Goal: Task Accomplishment & Management: Manage account settings

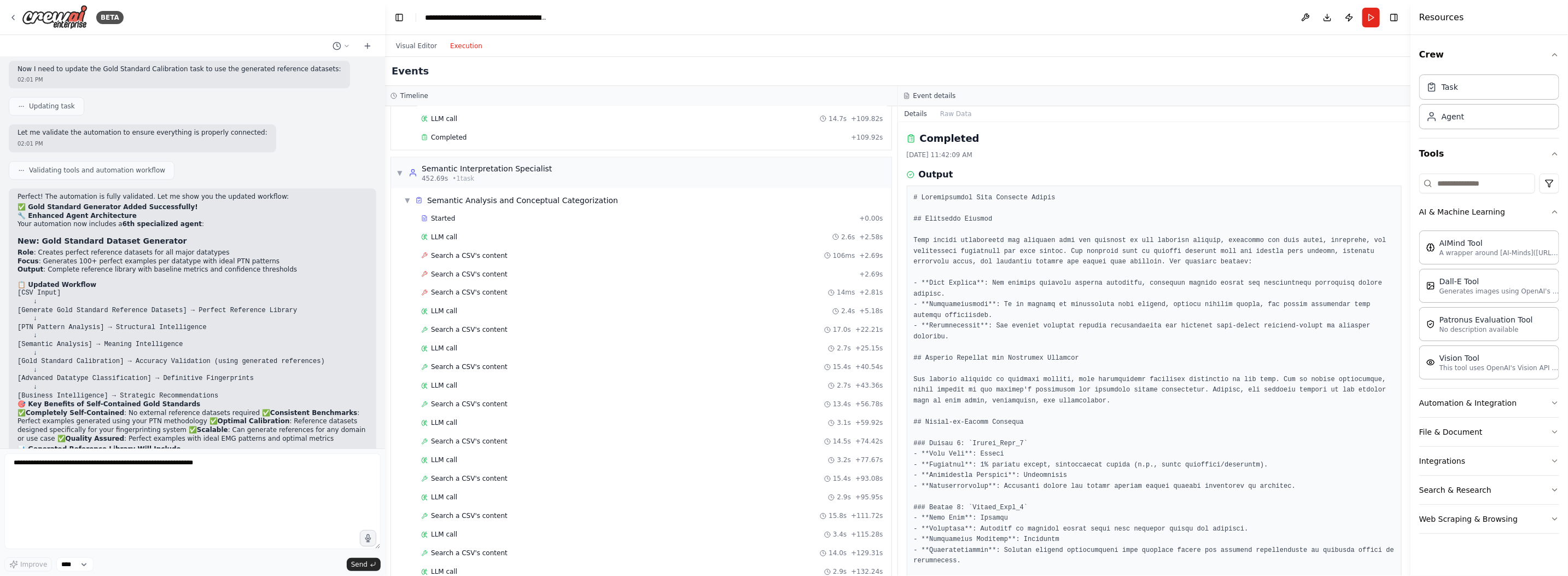
scroll to position [1514, 0]
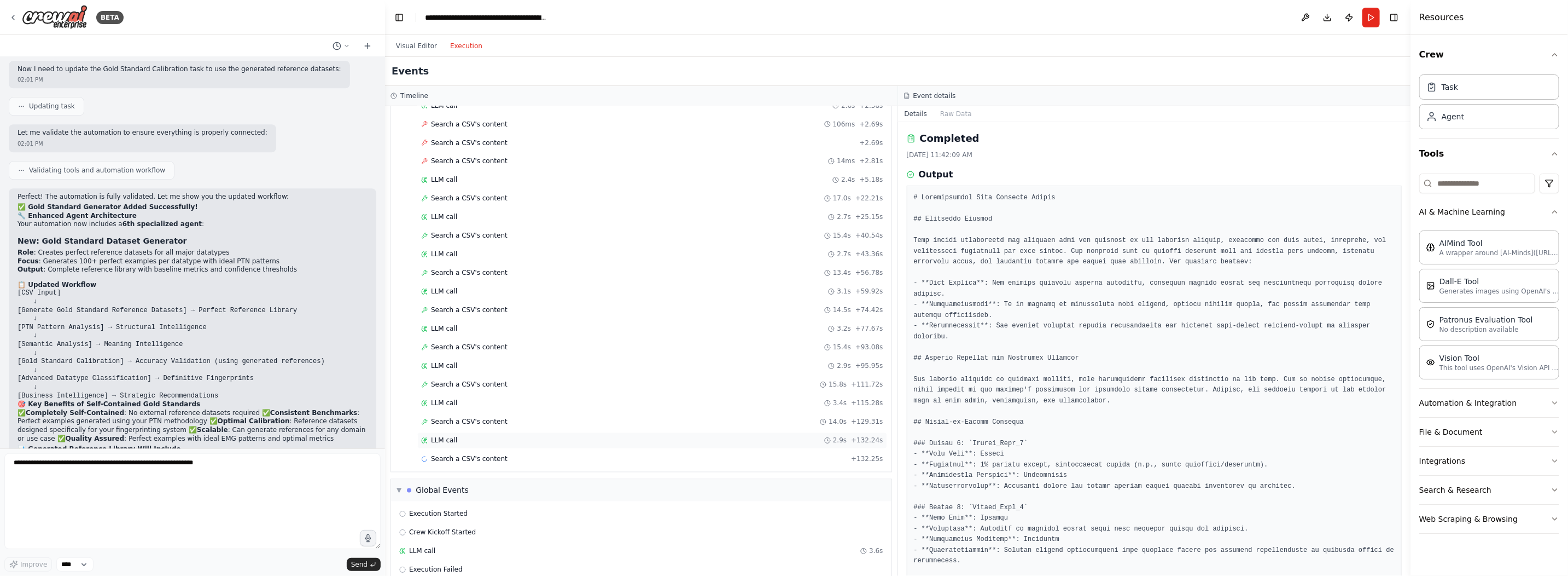
click at [441, 436] on span "LLM call" at bounding box center [444, 441] width 26 height 9
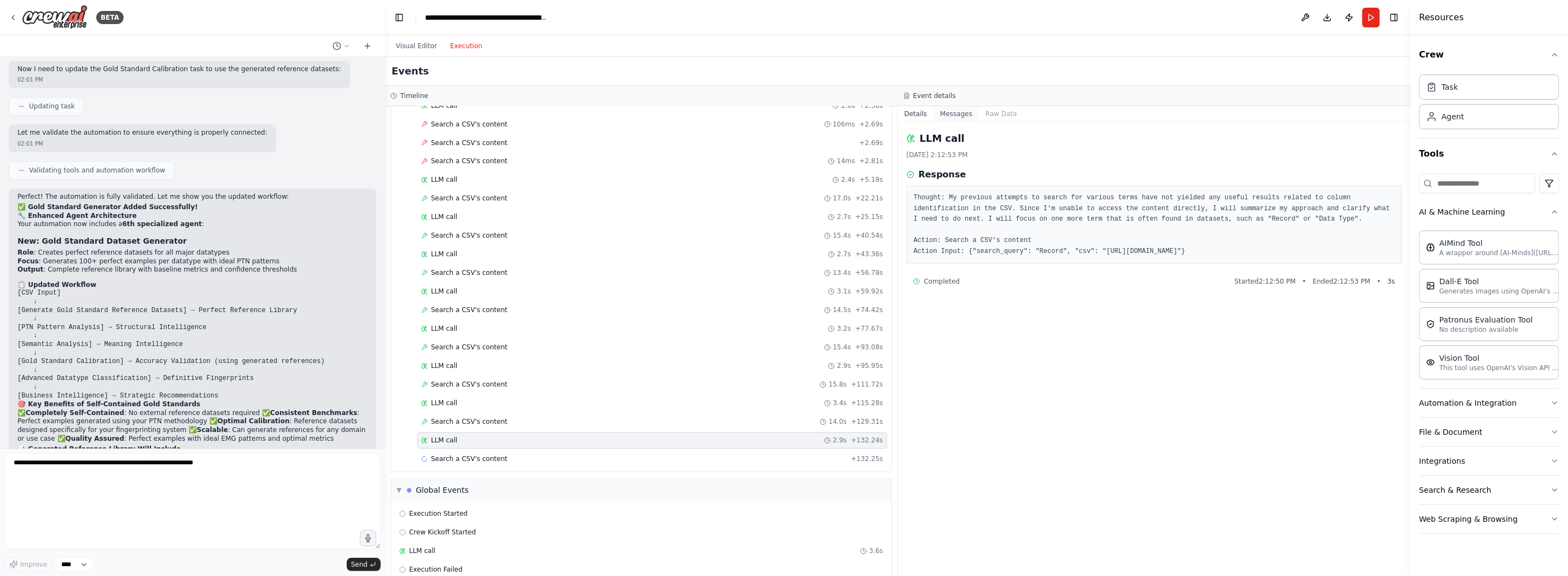
click at [957, 112] on button "Messages" at bounding box center [956, 114] width 46 height 15
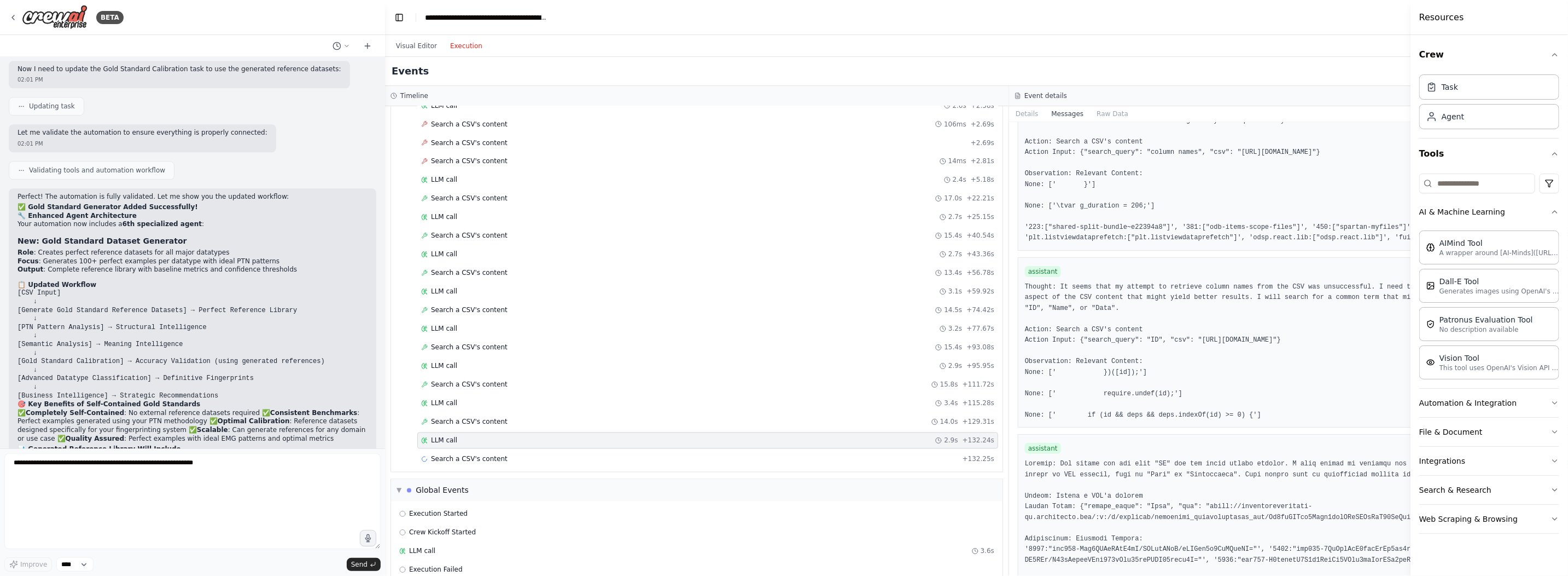
scroll to position [1259, 0]
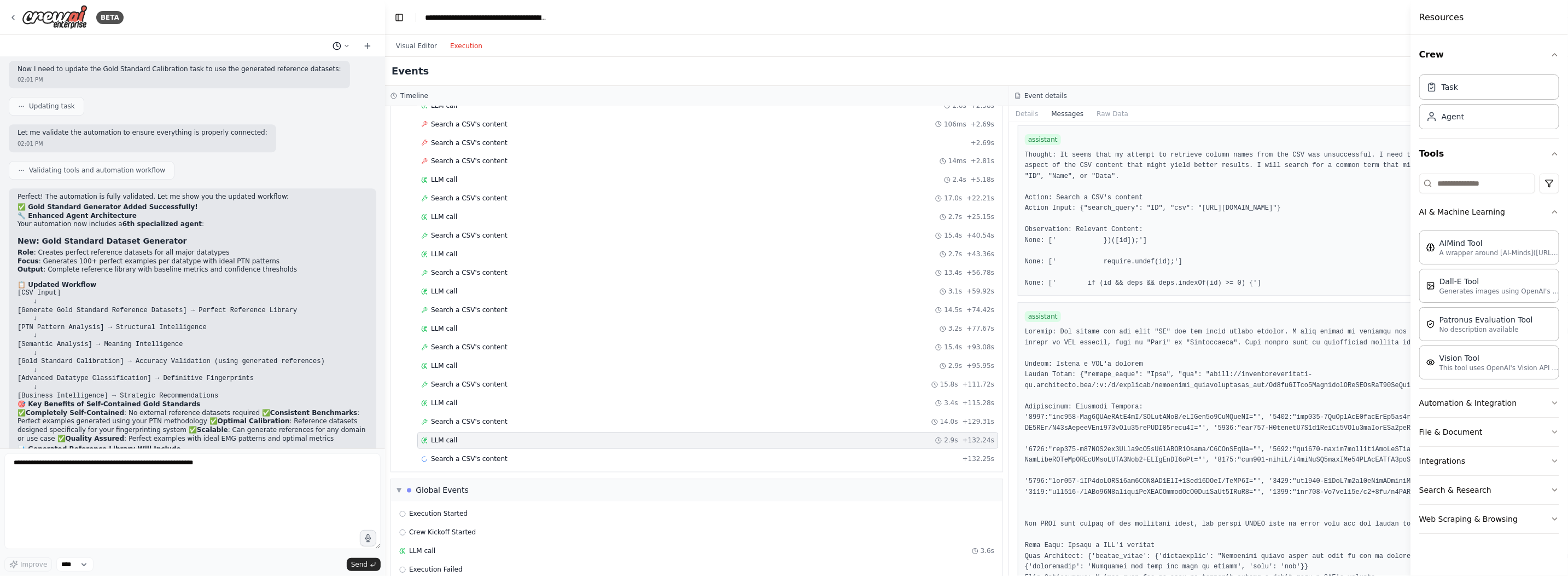
click at [347, 47] on icon at bounding box center [346, 46] width 7 height 7
click at [257, 28] on div at bounding box center [193, 288] width 385 height 576
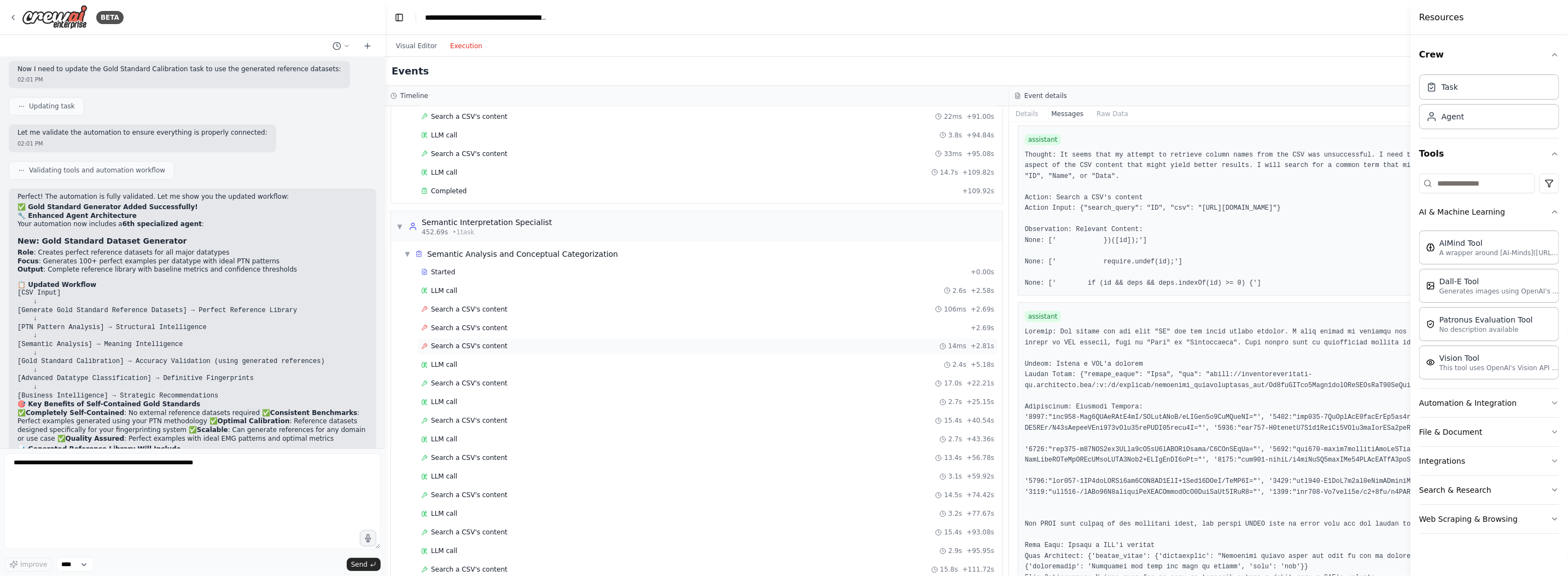
scroll to position [1349, 0]
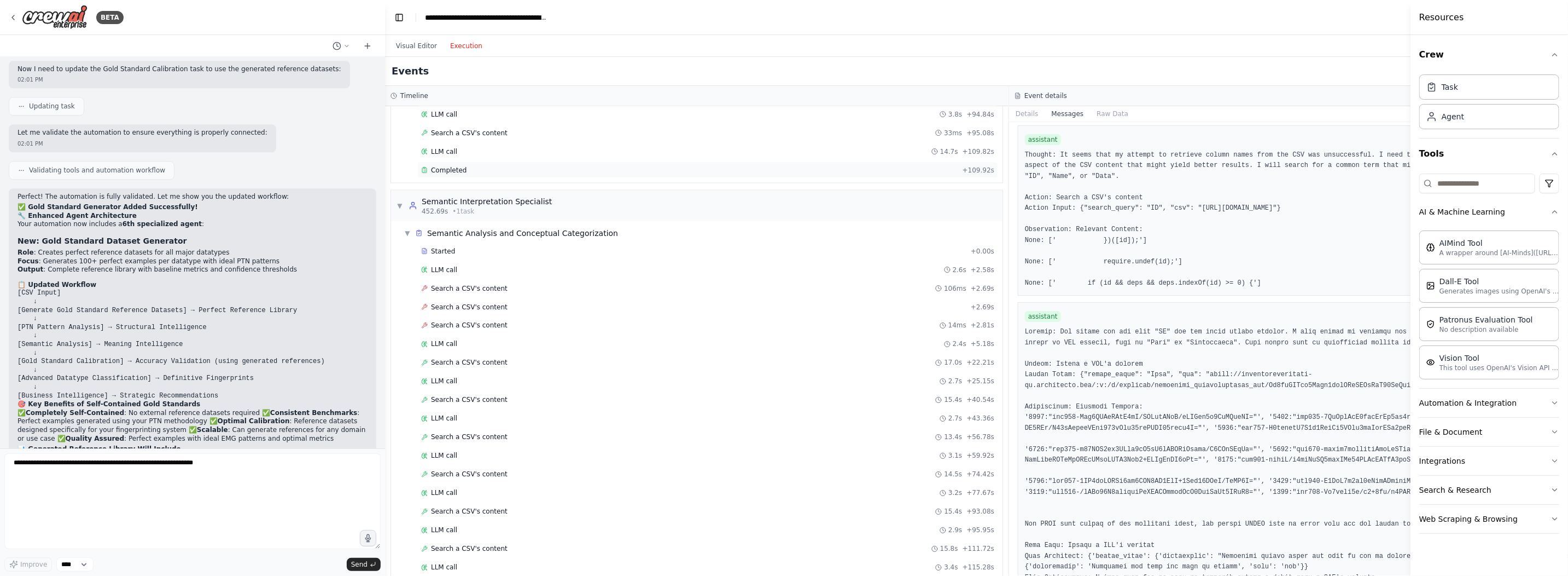
click at [452, 166] on span "Completed" at bounding box center [448, 170] width 35 height 9
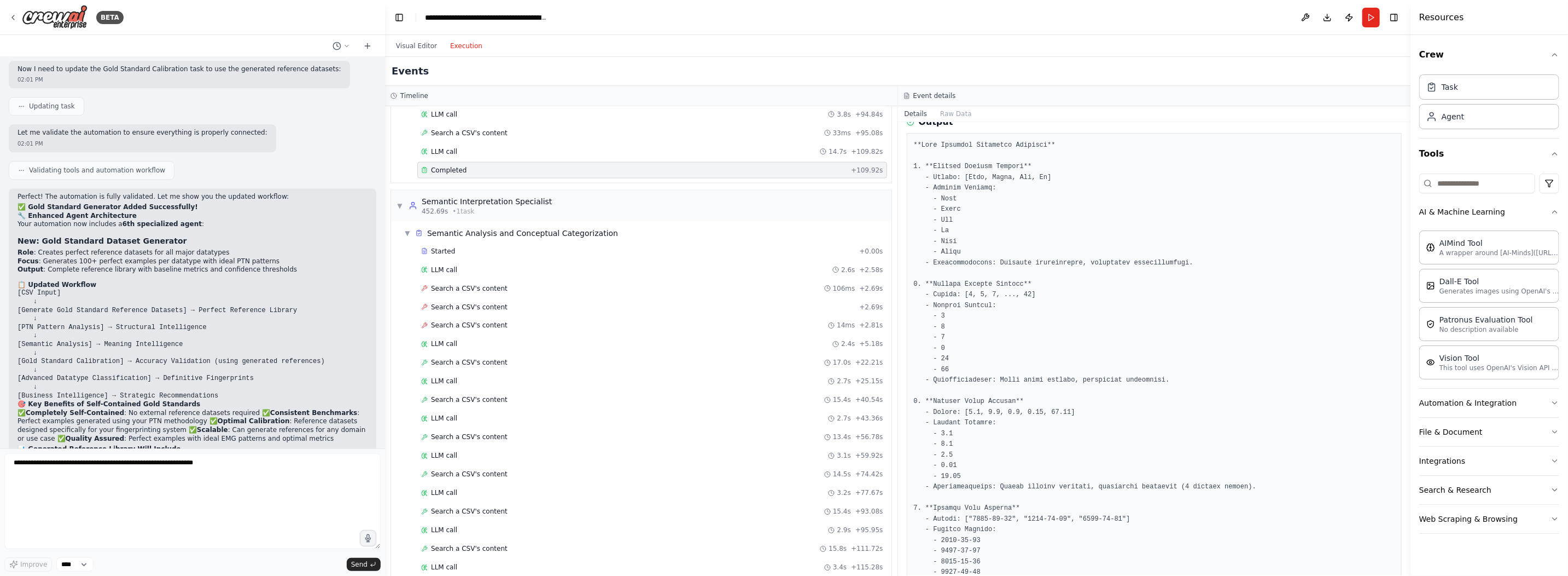
scroll to position [0, 0]
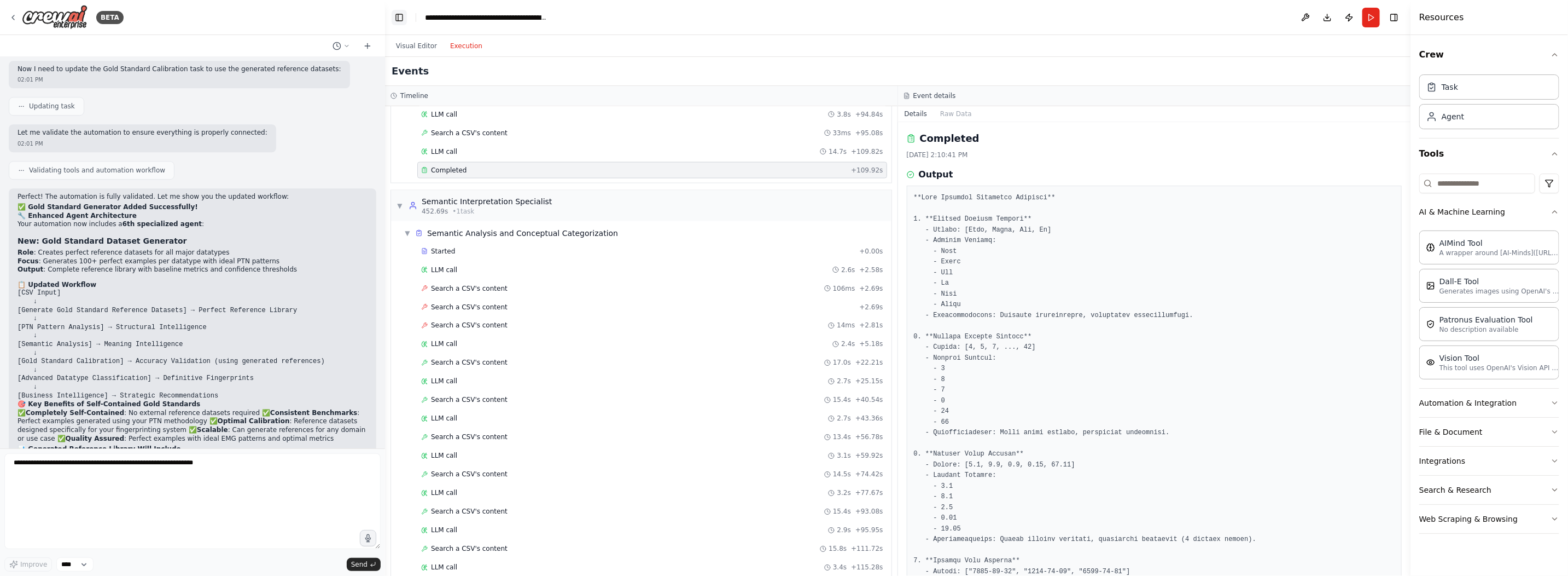
click at [399, 16] on button "Toggle Left Sidebar" at bounding box center [399, 17] width 15 height 15
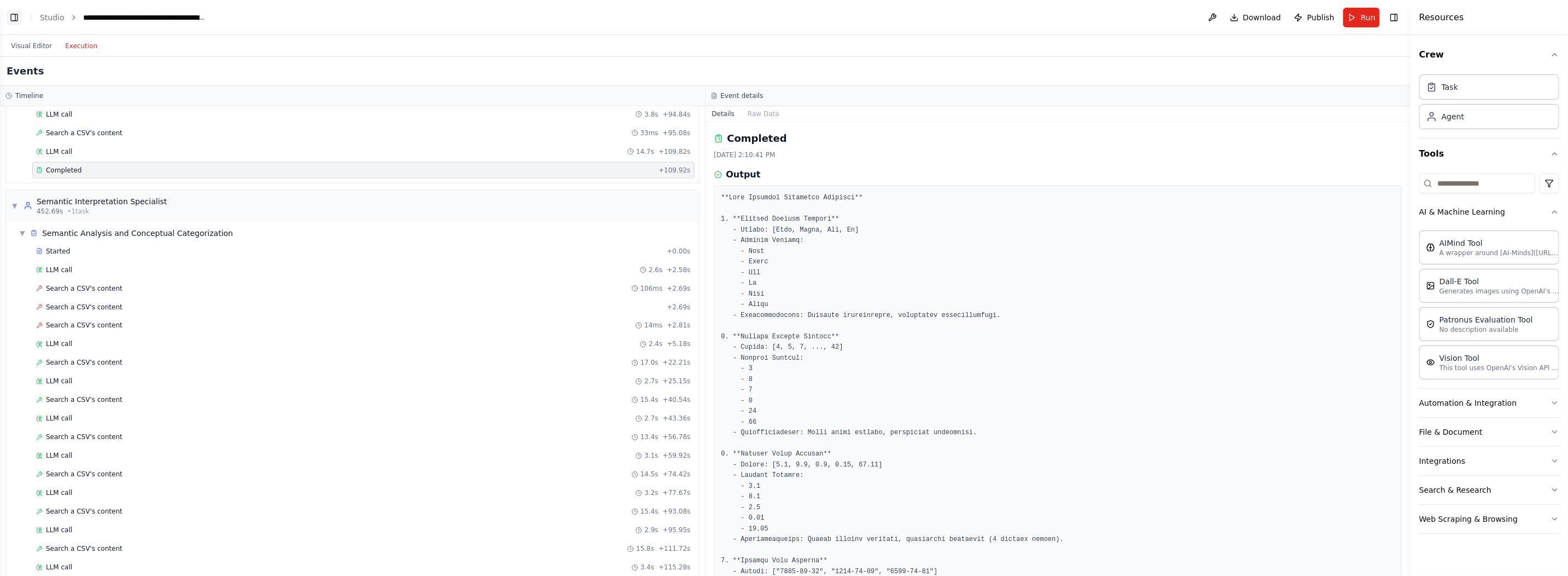
click at [14, 14] on button "Toggle Left Sidebar" at bounding box center [14, 17] width 15 height 15
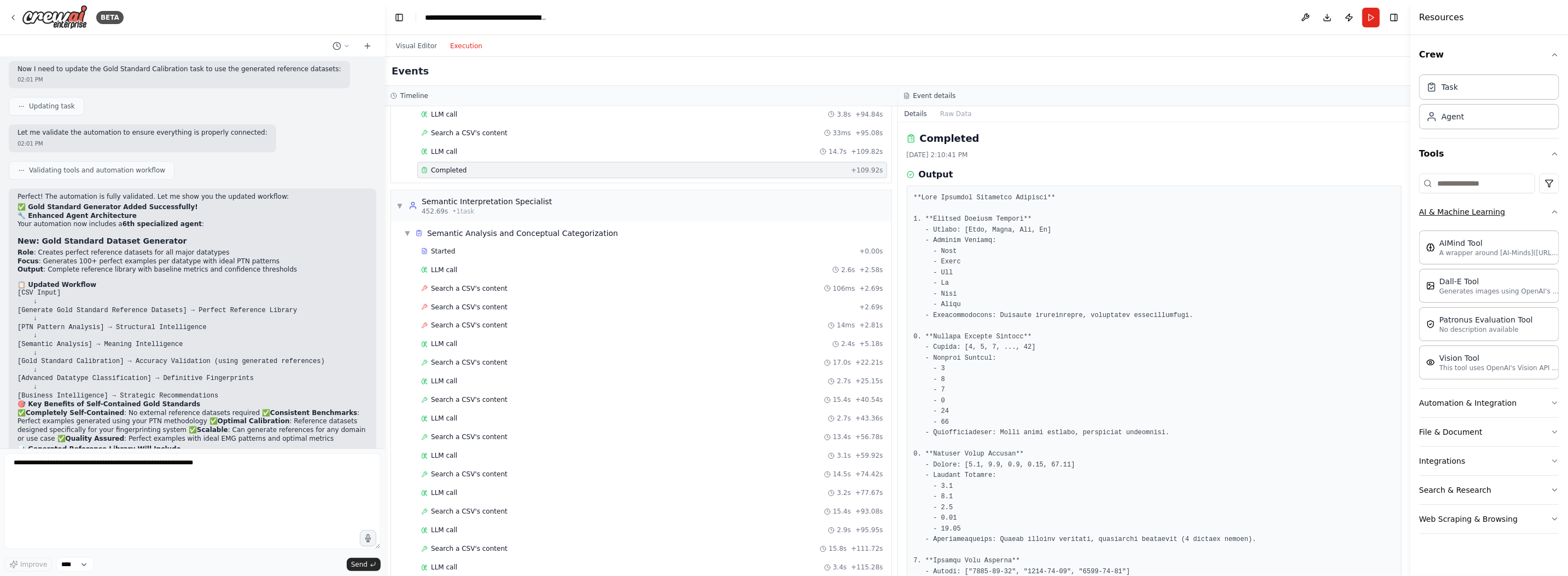
click at [1558, 210] on icon "button" at bounding box center [1555, 212] width 9 height 9
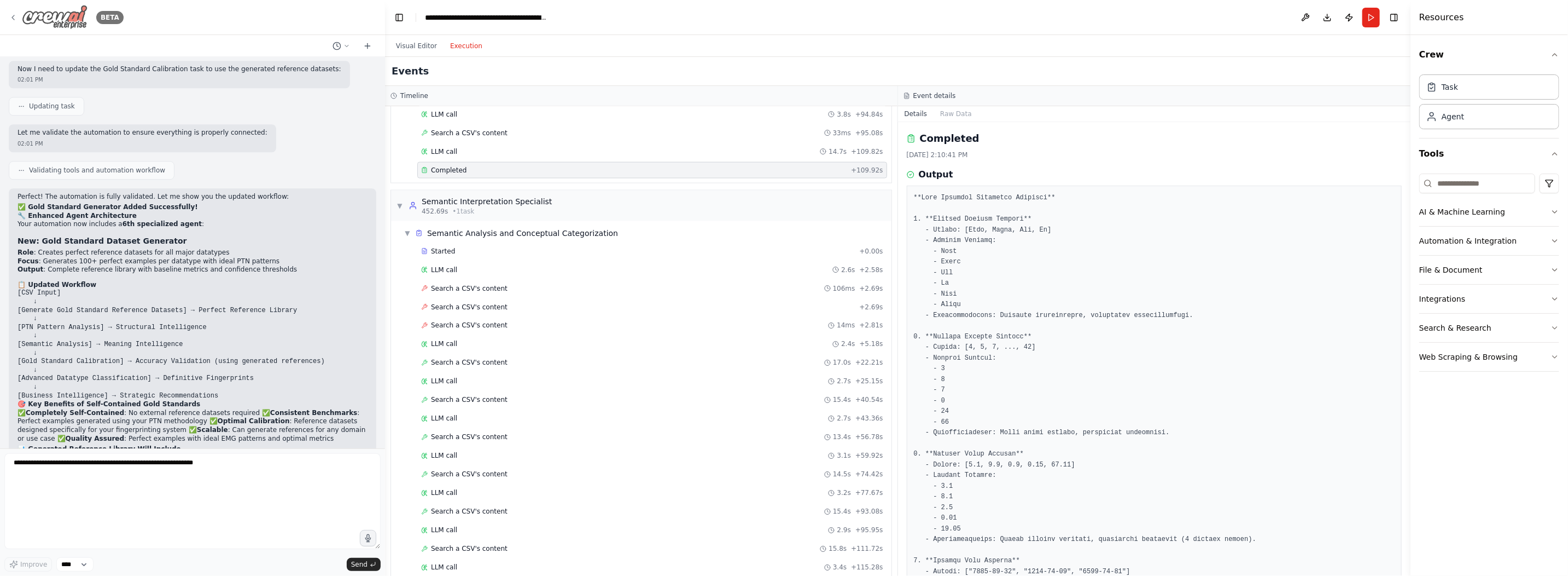
click at [16, 17] on icon at bounding box center [13, 17] width 9 height 9
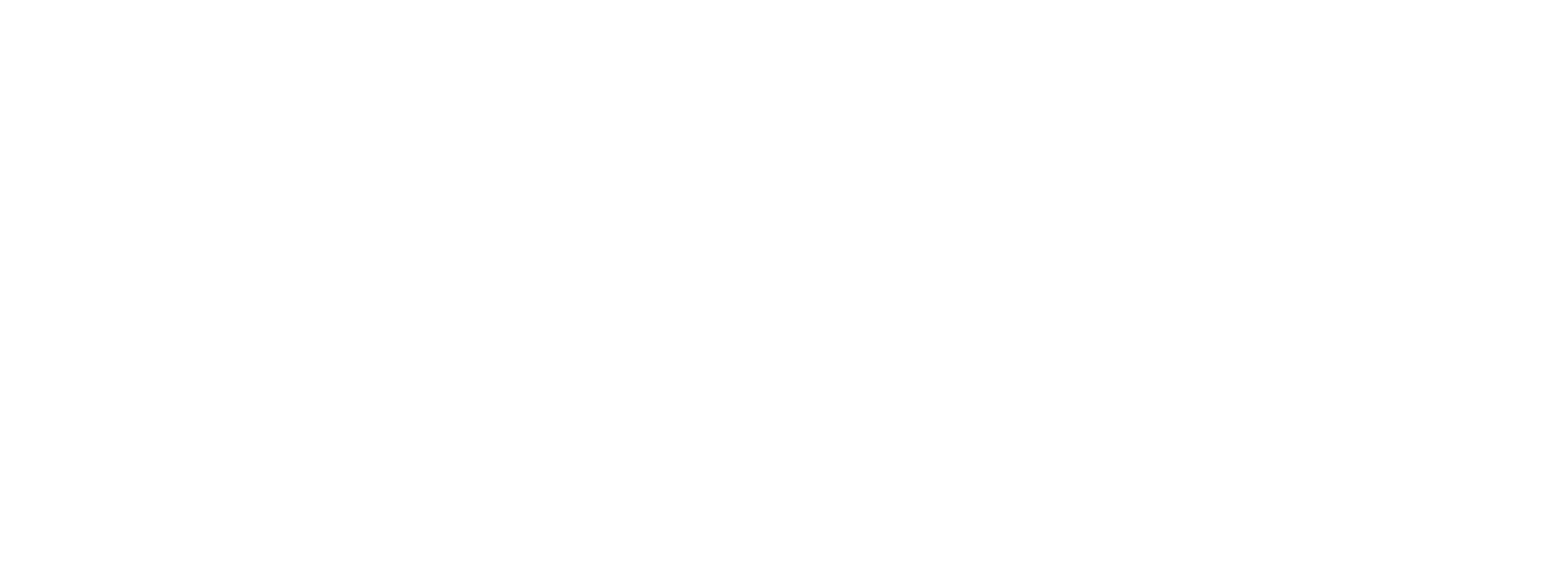
click at [347, 0] on html at bounding box center [784, 0] width 1568 height 0
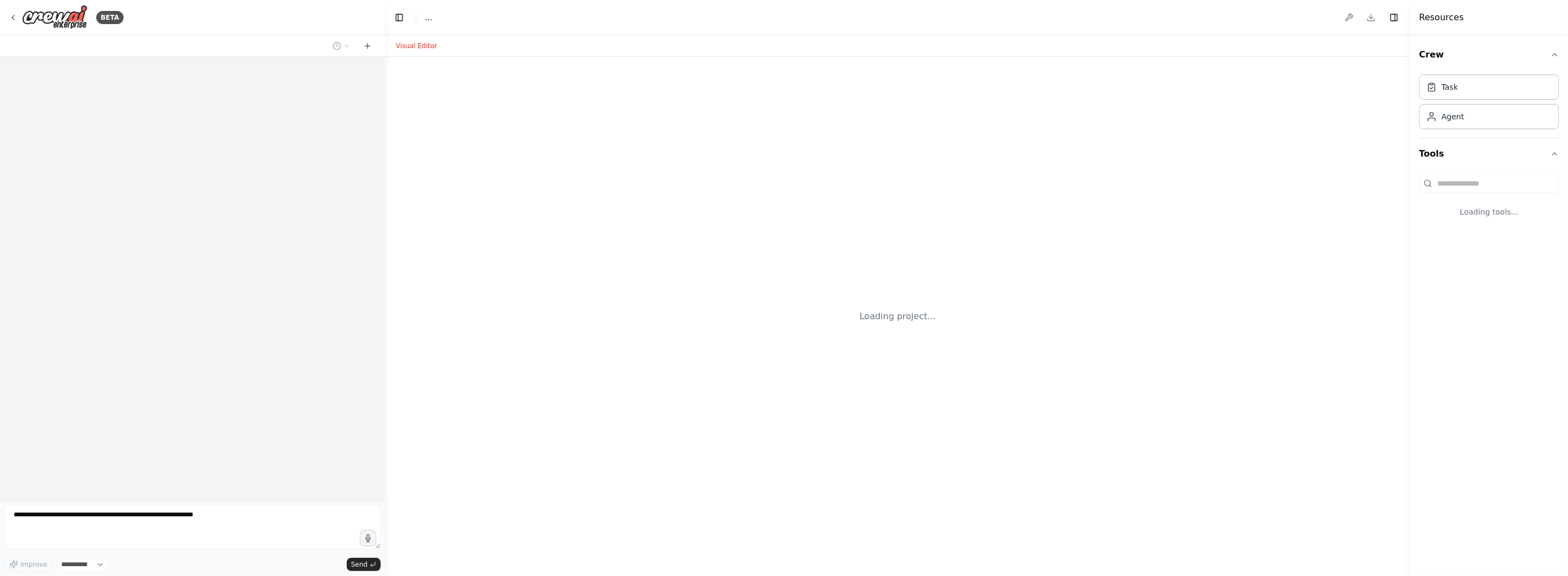
select select "****"
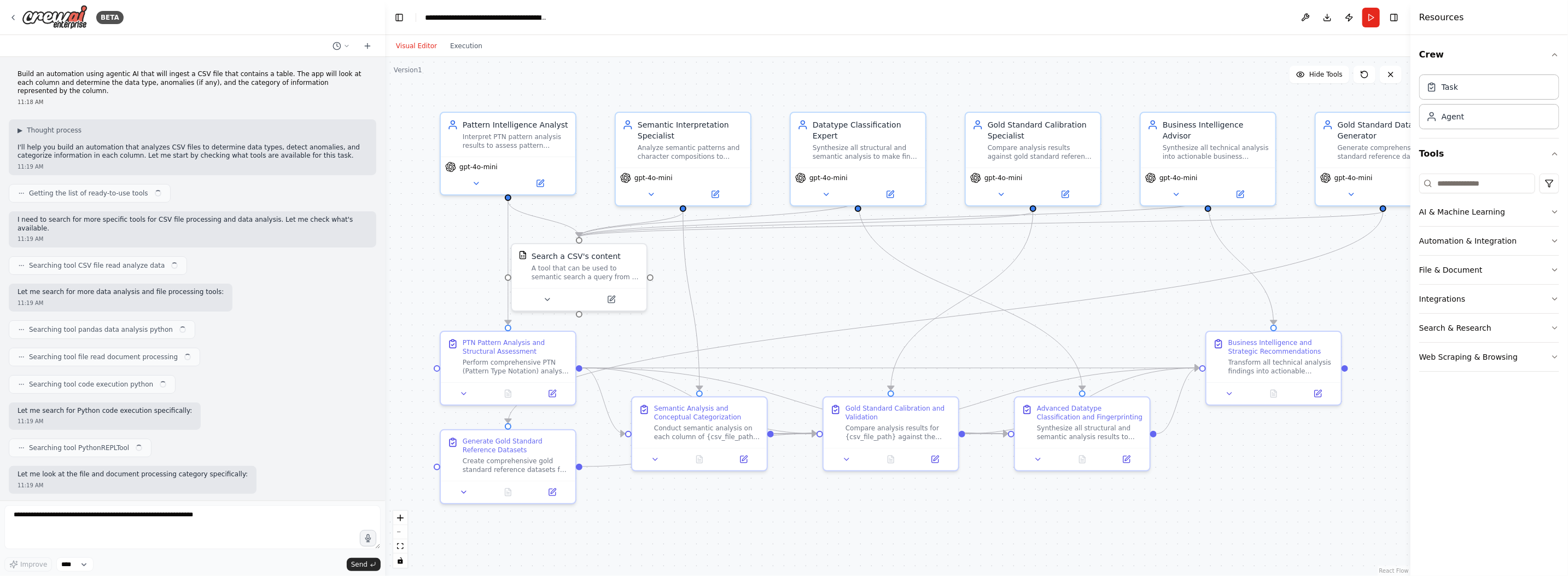
scroll to position [11571, 0]
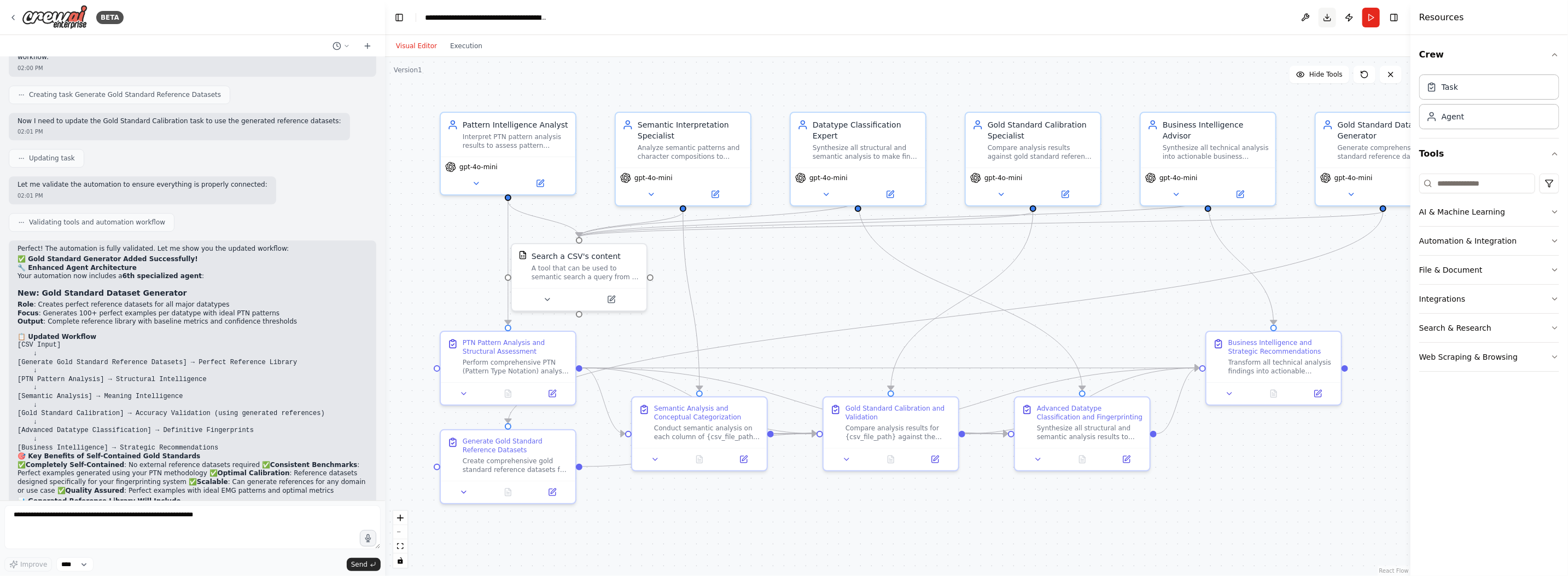
click at [1329, 17] on button "Download" at bounding box center [1327, 17] width 17 height 20
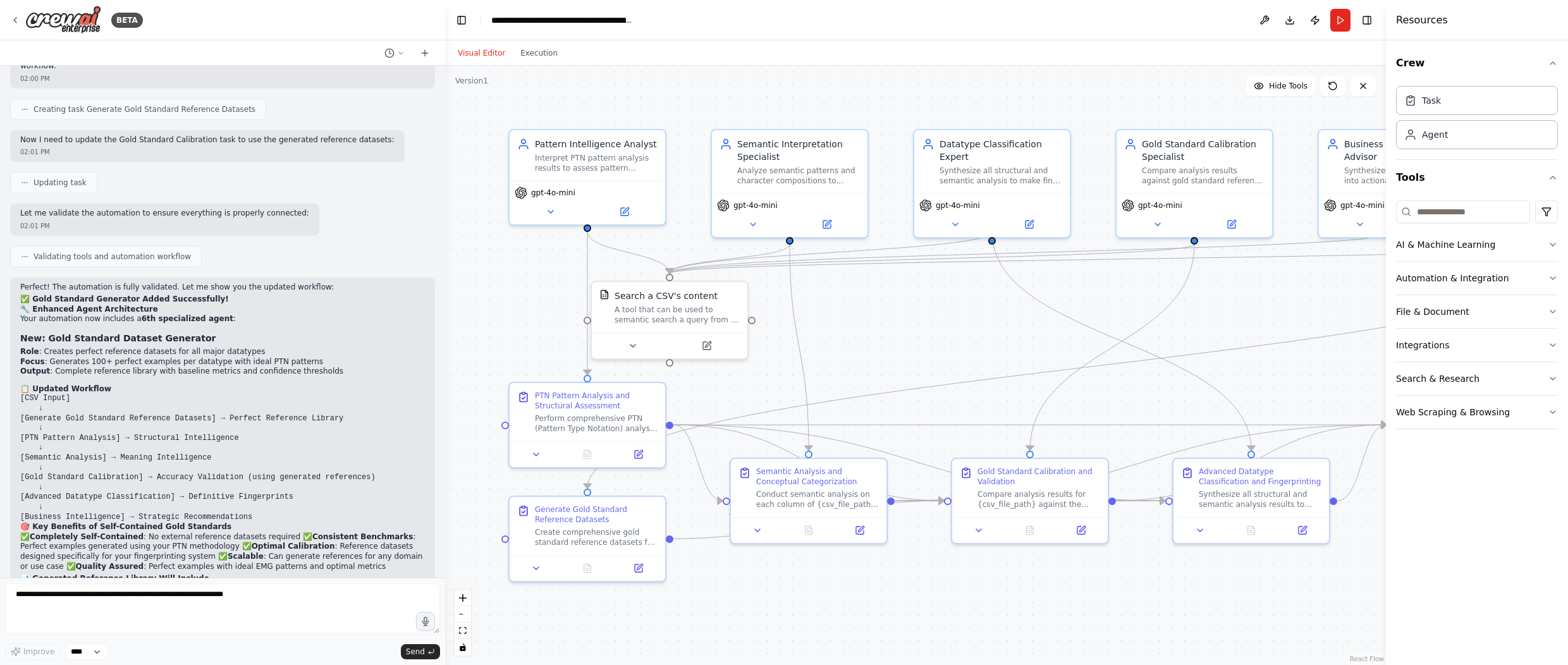
click at [1040, 611] on div ".deletable-edge-delete-btn { width: 20px; height: 20px; border: 0px solid #ffff…" at bounding box center [915, 366] width 940 height 599
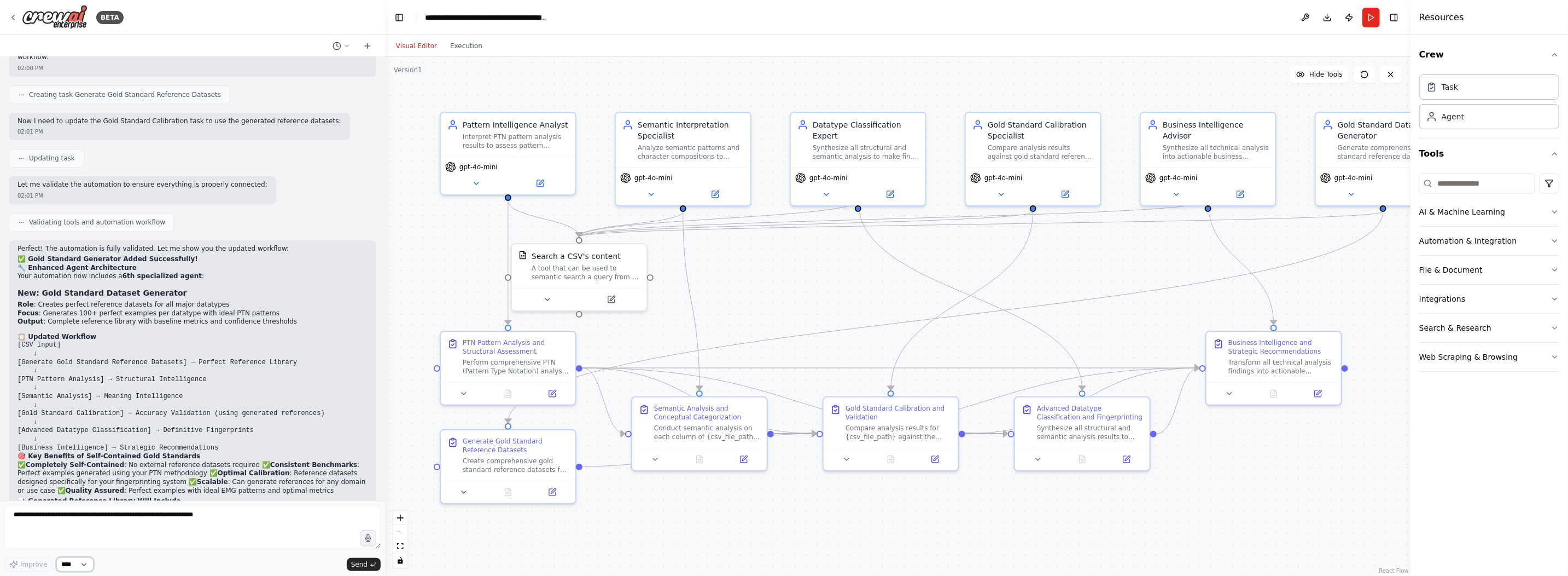
click at [84, 562] on select "****" at bounding box center [75, 564] width 37 height 14
click at [84, 563] on select "****" at bounding box center [75, 564] width 37 height 14
click at [33, 19] on img at bounding box center [54, 17] width 66 height 25
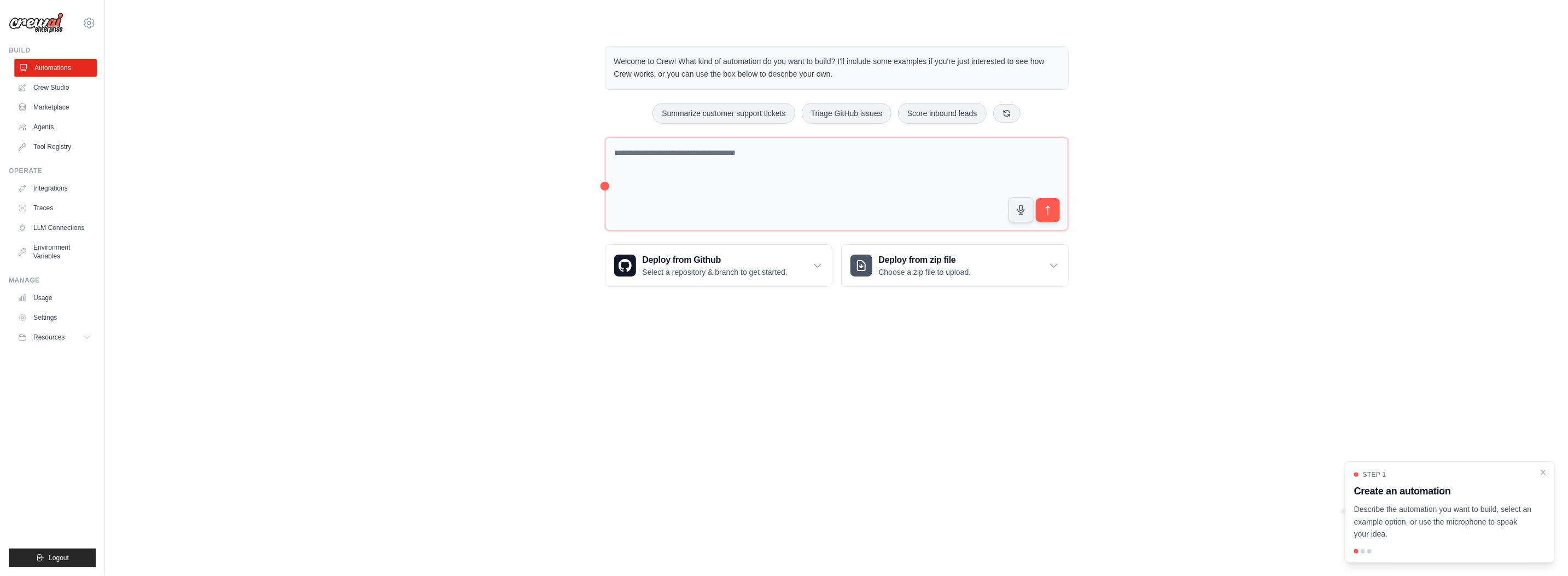
click at [41, 64] on link "Automations" at bounding box center [56, 68] width 83 height 17
click at [39, 125] on link "Agents" at bounding box center [56, 127] width 83 height 17
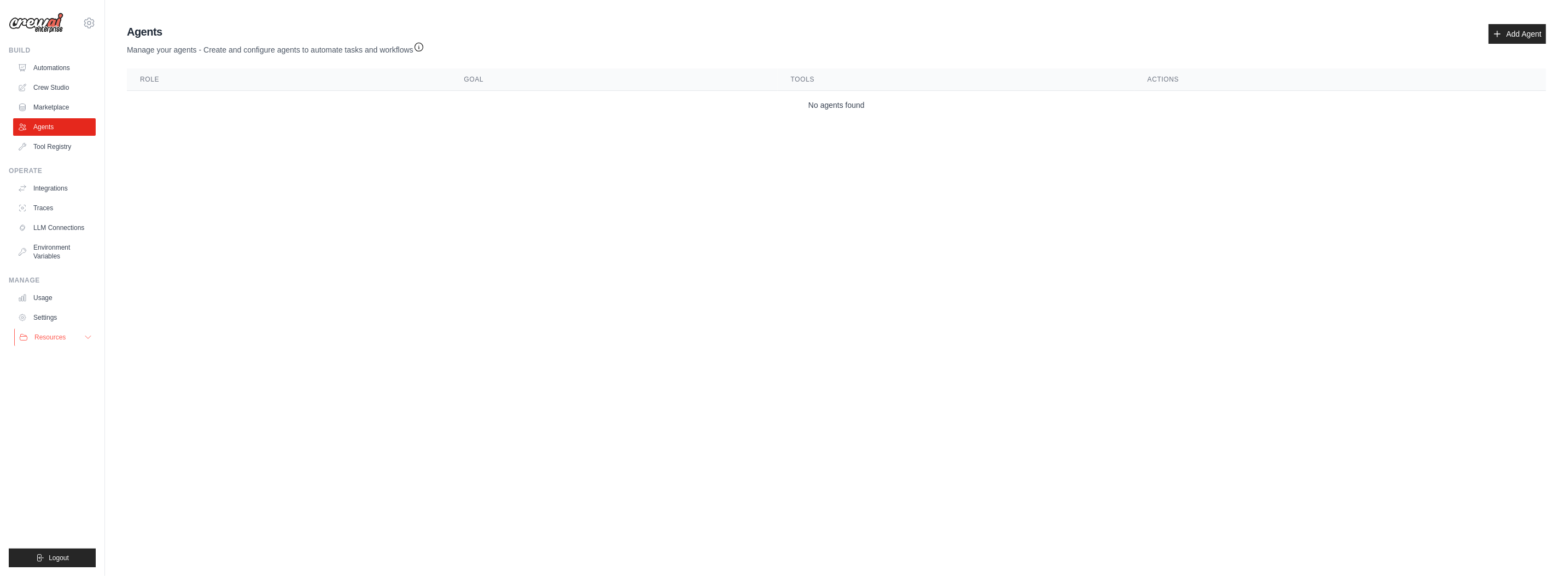
click at [49, 337] on span "Resources" at bounding box center [50, 337] width 31 height 9
click at [53, 333] on span "Resources" at bounding box center [50, 337] width 31 height 9
click at [41, 317] on link "Settings" at bounding box center [56, 317] width 83 height 17
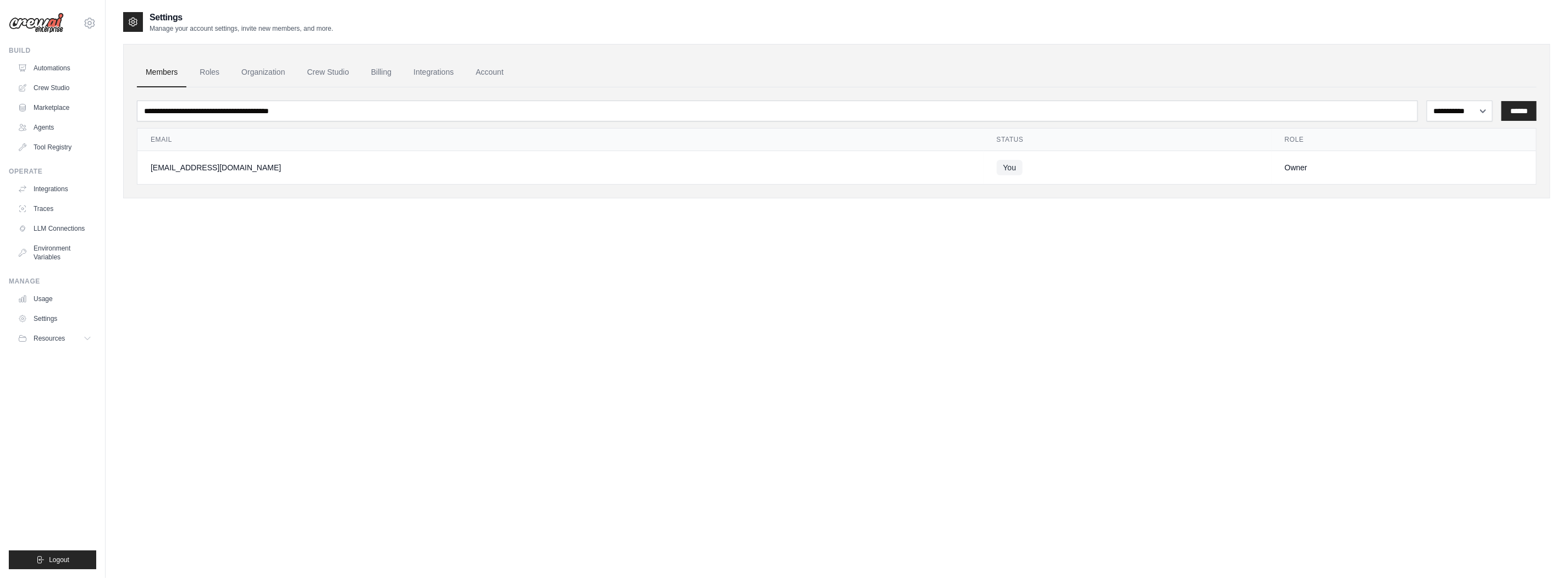
click at [437, 172] on div "[EMAIL_ADDRESS][DOMAIN_NAME]" at bounding box center [560, 167] width 819 height 11
click at [41, 314] on link "Settings" at bounding box center [56, 318] width 83 height 17
click at [91, 23] on icon at bounding box center [89, 23] width 4 height 4
click at [63, 74] on link "Settings" at bounding box center [89, 73] width 97 height 20
click at [489, 70] on link "Account" at bounding box center [489, 72] width 46 height 30
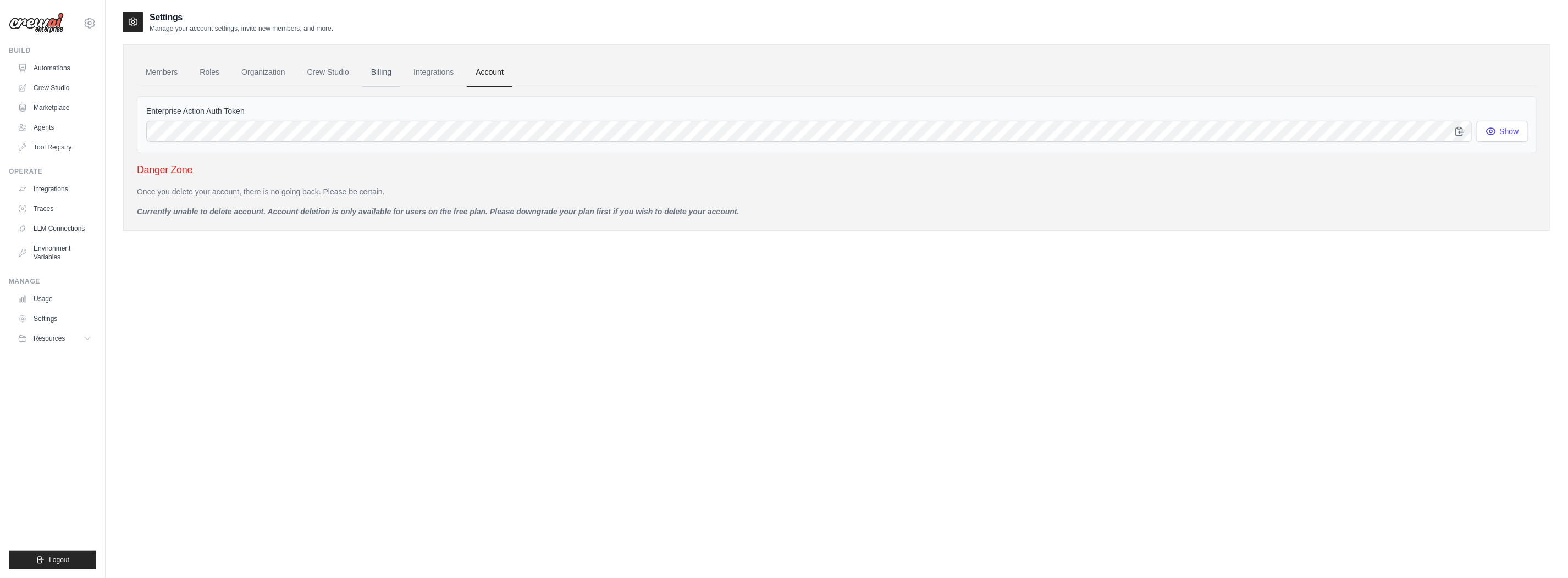
click at [381, 71] on link "Billing" at bounding box center [381, 72] width 38 height 30
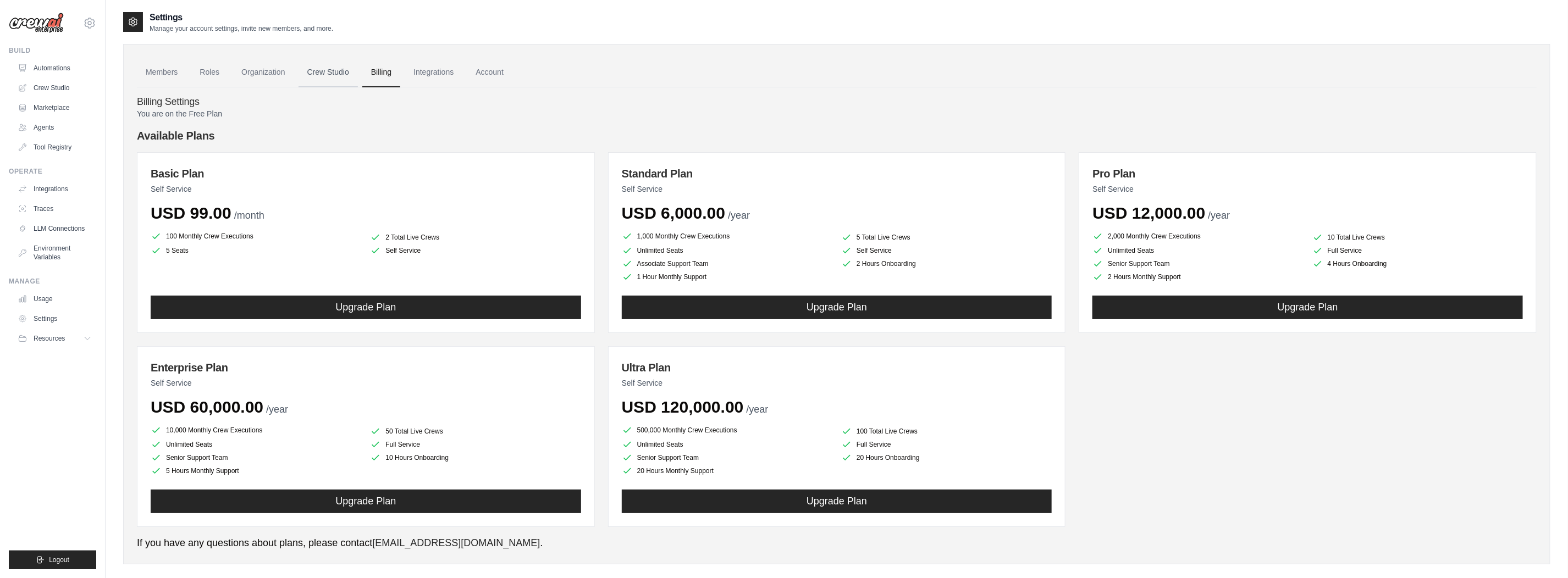
click at [321, 71] on link "Crew Studio" at bounding box center [328, 72] width 60 height 30
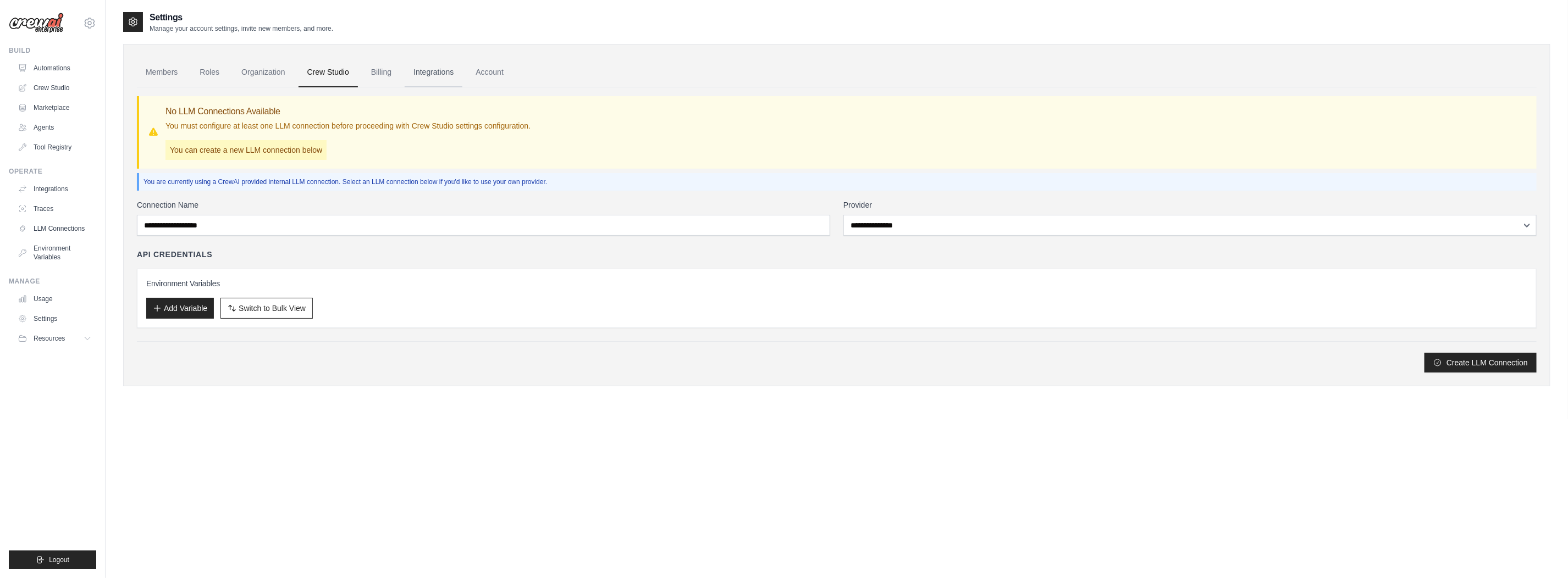
click at [426, 71] on link "Integrations" at bounding box center [433, 72] width 57 height 30
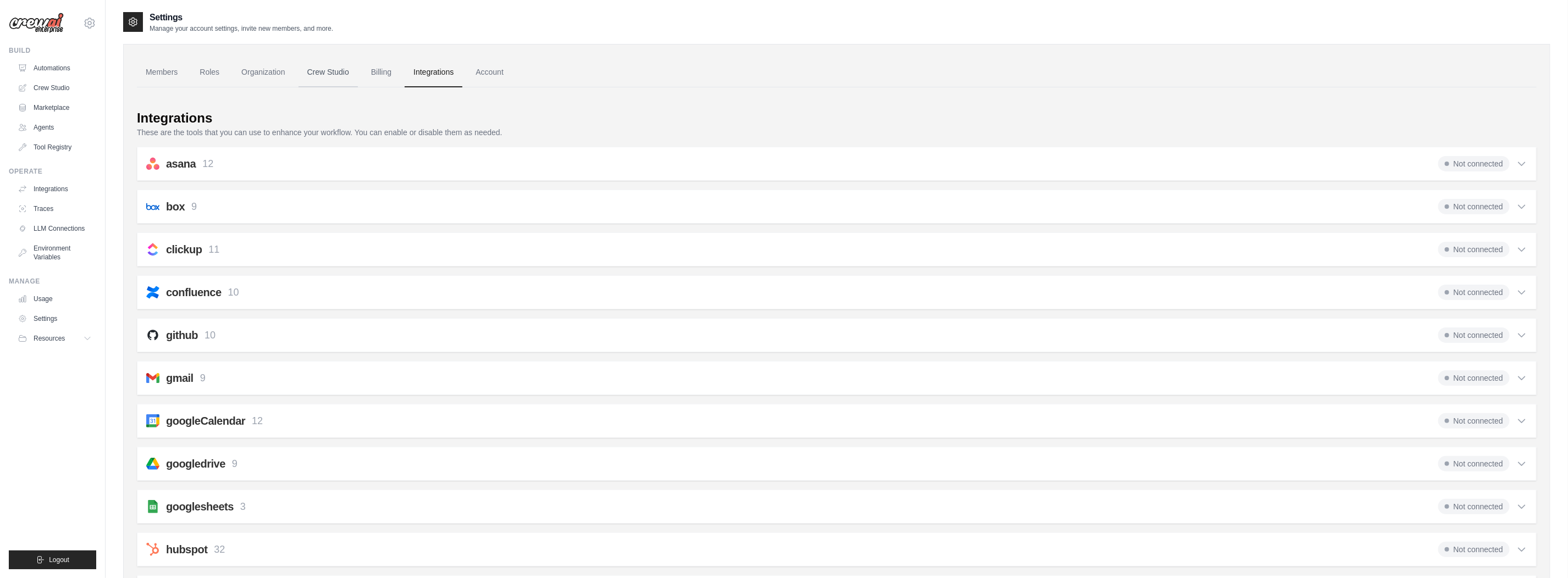
click at [327, 71] on link "Crew Studio" at bounding box center [328, 72] width 60 height 30
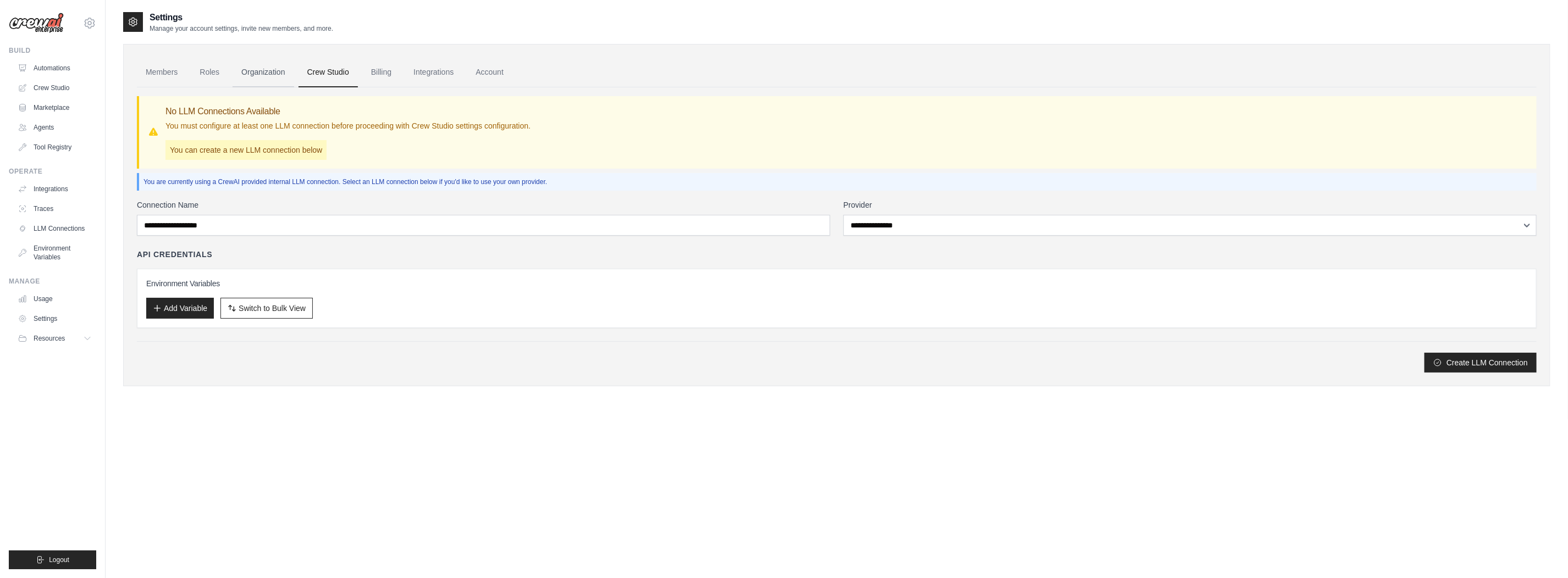
click at [255, 69] on link "Organization" at bounding box center [263, 72] width 61 height 30
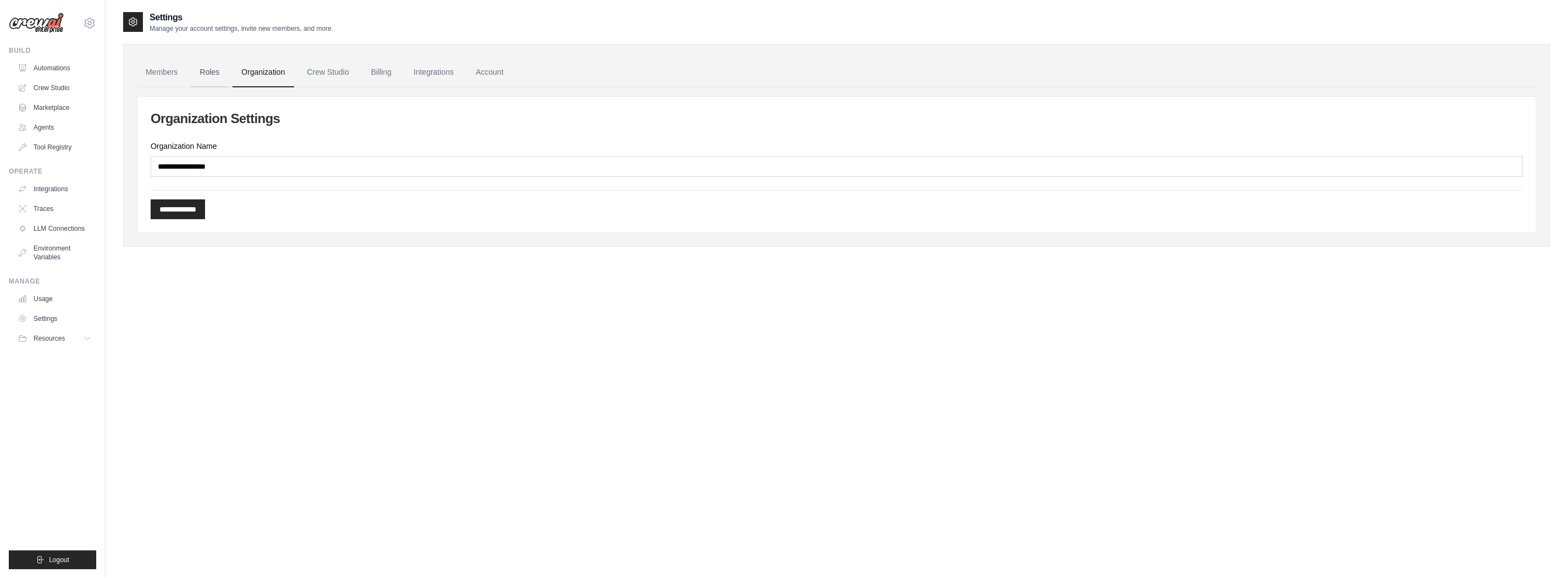
click at [207, 72] on link "Roles" at bounding box center [209, 72] width 37 height 30
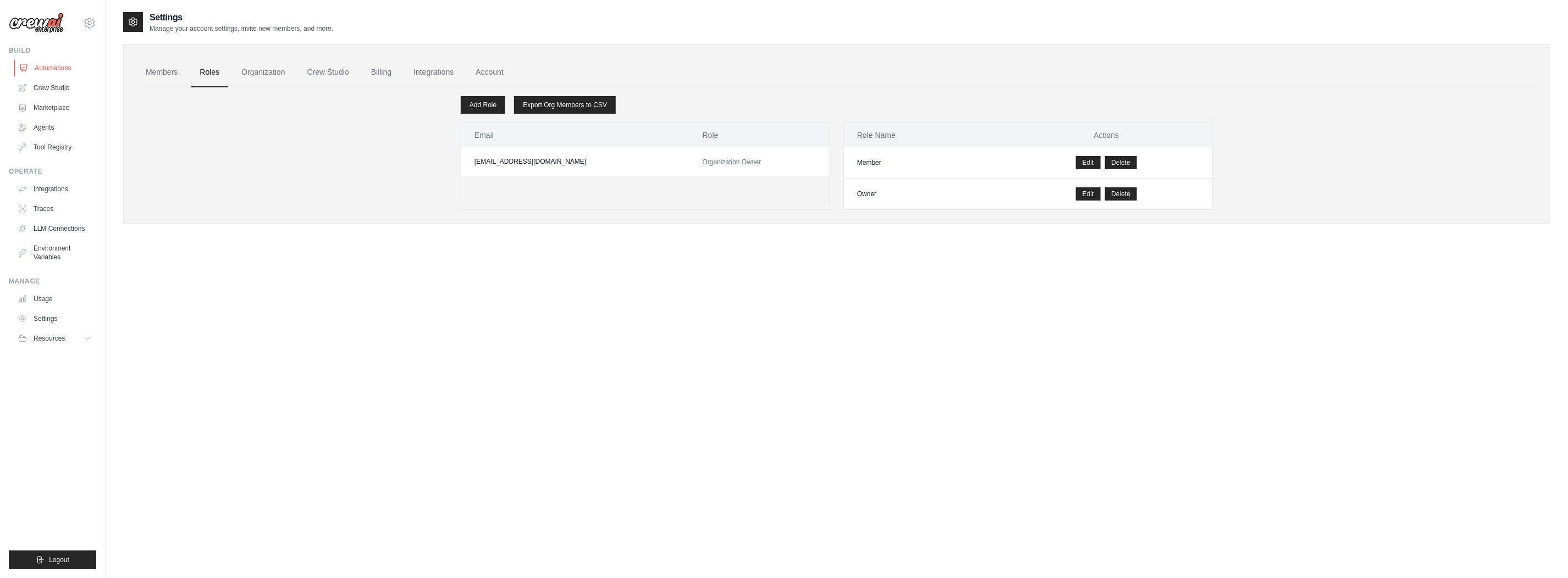
click at [55, 68] on link "Automations" at bounding box center [56, 68] width 83 height 17
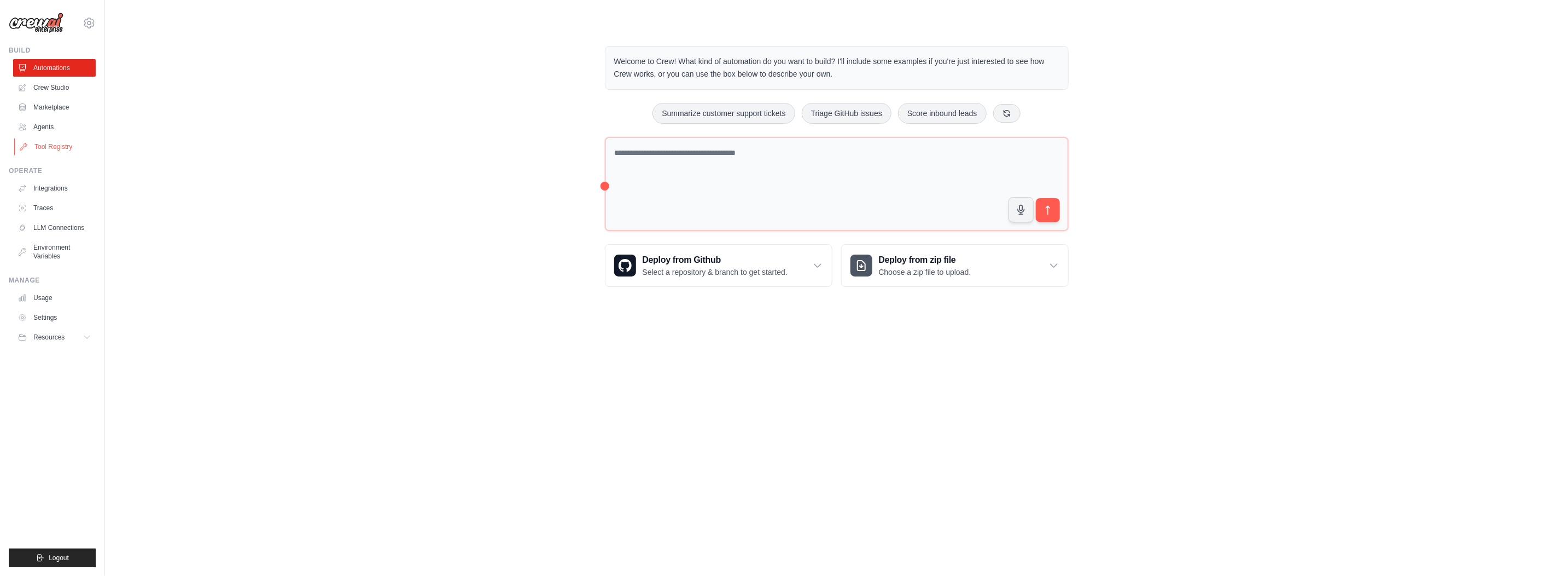
click at [56, 144] on link "Tool Registry" at bounding box center [56, 146] width 83 height 17
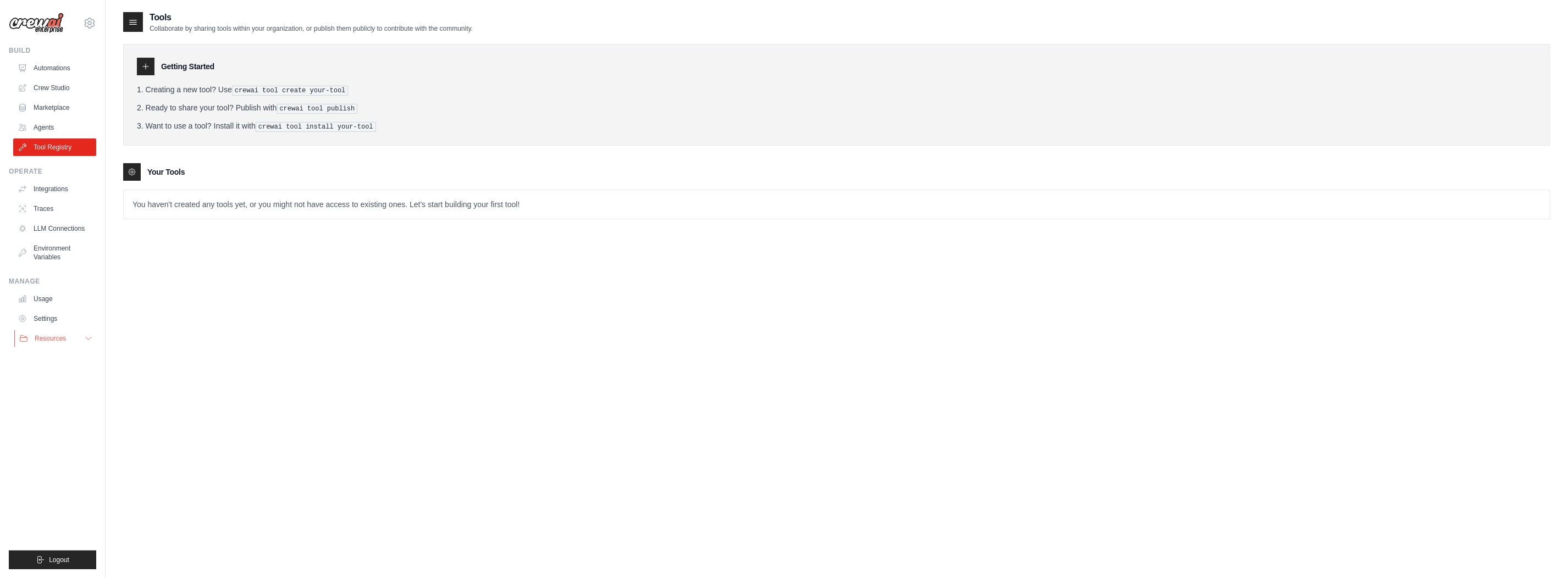
click at [87, 338] on icon at bounding box center [89, 338] width 9 height 9
click at [87, 338] on icon at bounding box center [89, 339] width 6 height 3
click at [39, 316] on link "Settings" at bounding box center [56, 318] width 83 height 17
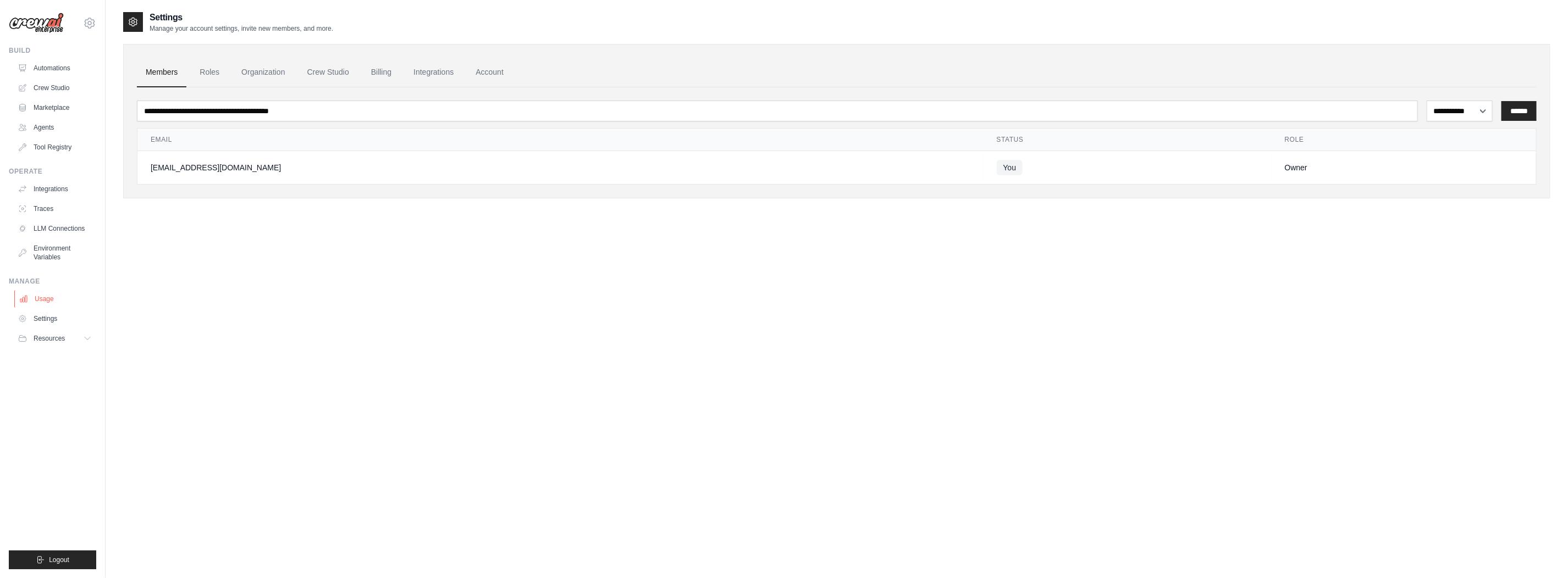
click at [36, 298] on link "Usage" at bounding box center [56, 299] width 83 height 17
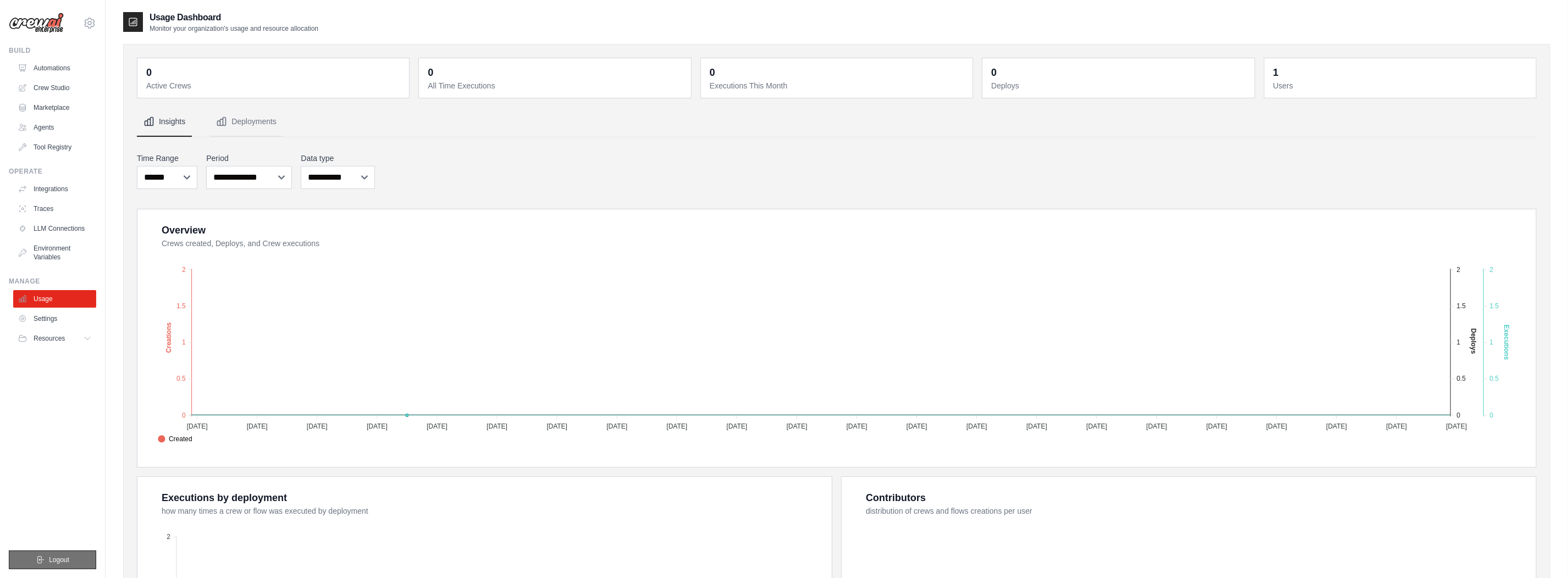
click at [47, 558] on button "Logout" at bounding box center [52, 560] width 87 height 19
